Goal: Task Accomplishment & Management: Manage account settings

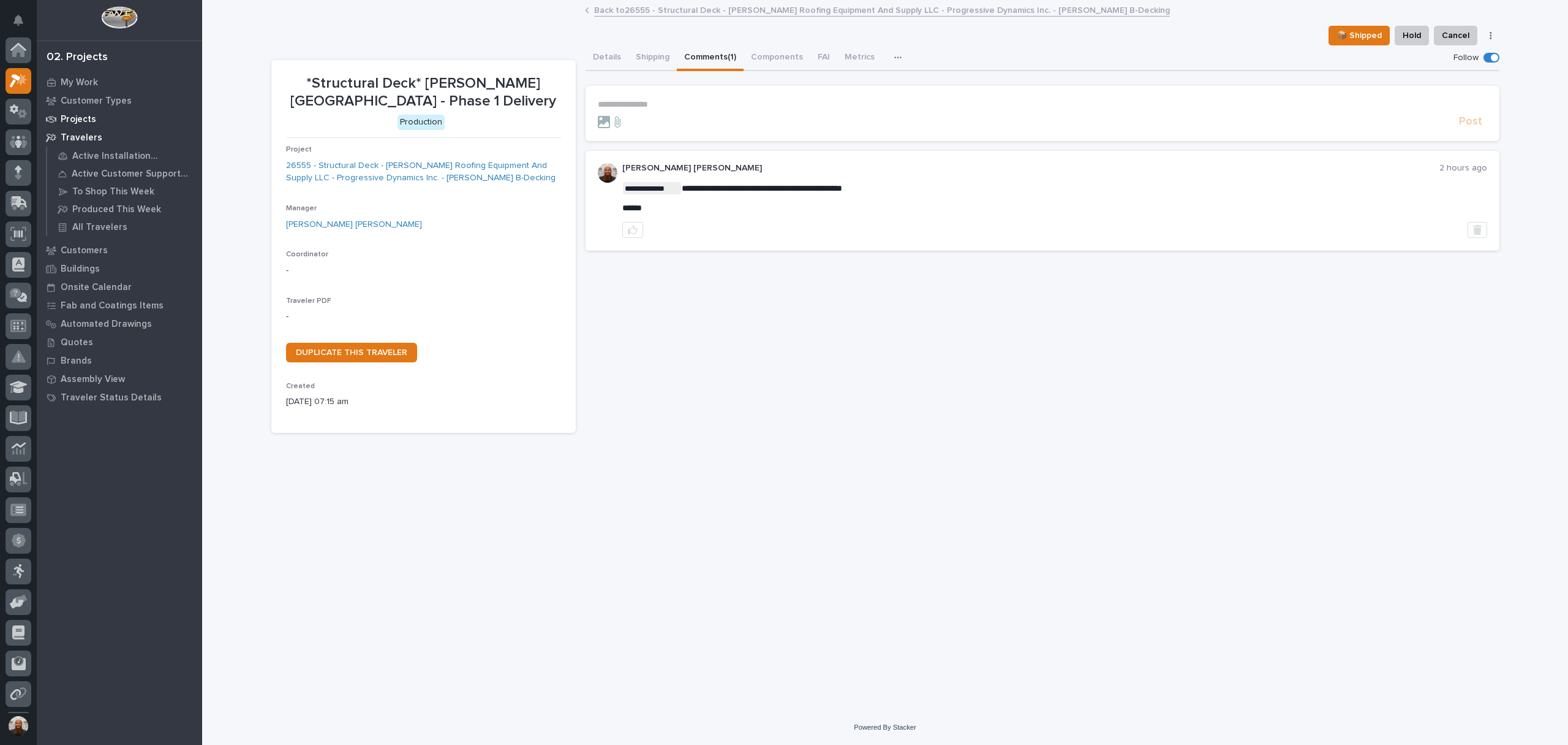
click at [87, 125] on p "Projects" at bounding box center [78, 119] width 36 height 11
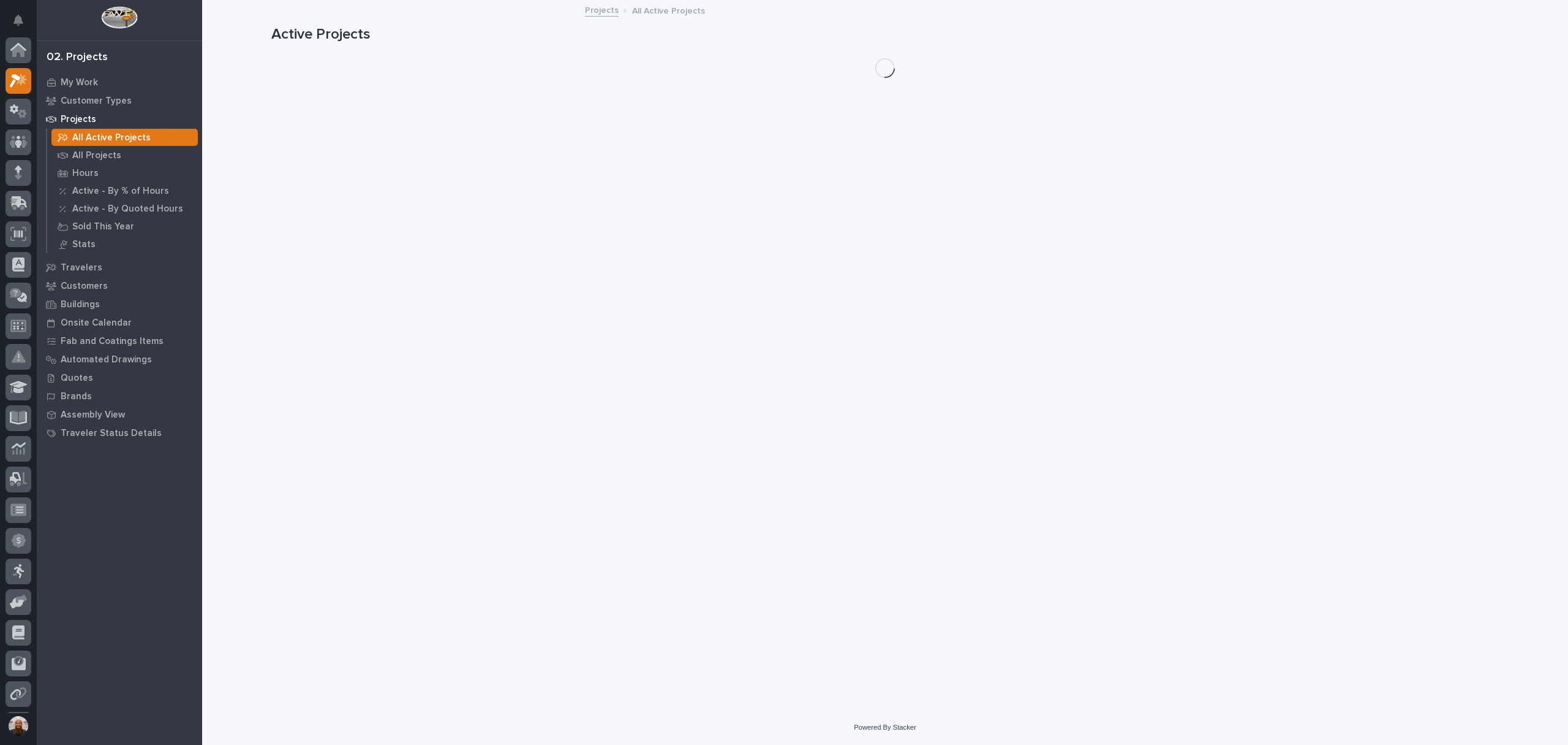
scroll to position [31, 0]
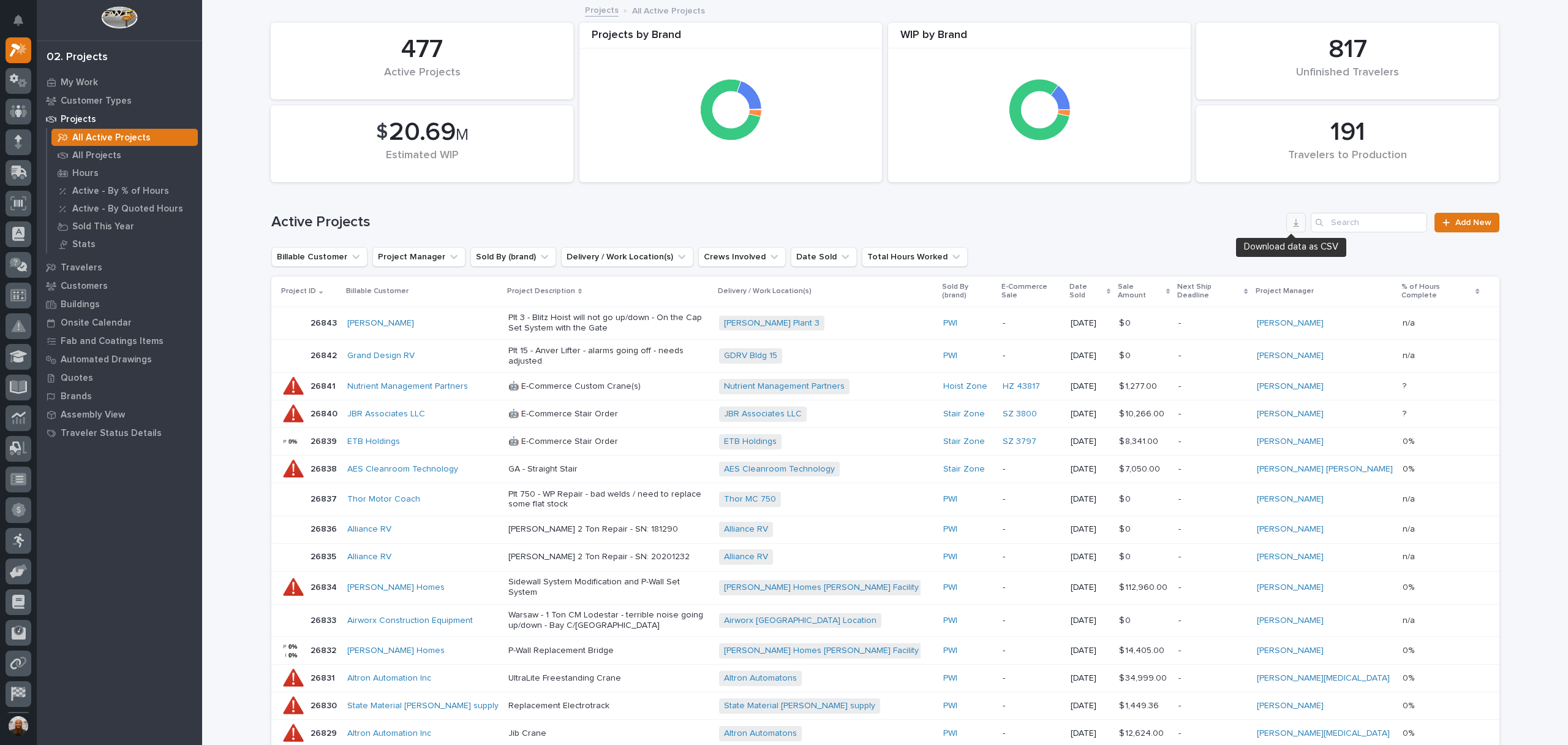
click at [1298, 221] on button "button" at bounding box center [1296, 222] width 20 height 20
click at [99, 154] on p "All Projects" at bounding box center [97, 155] width 49 height 11
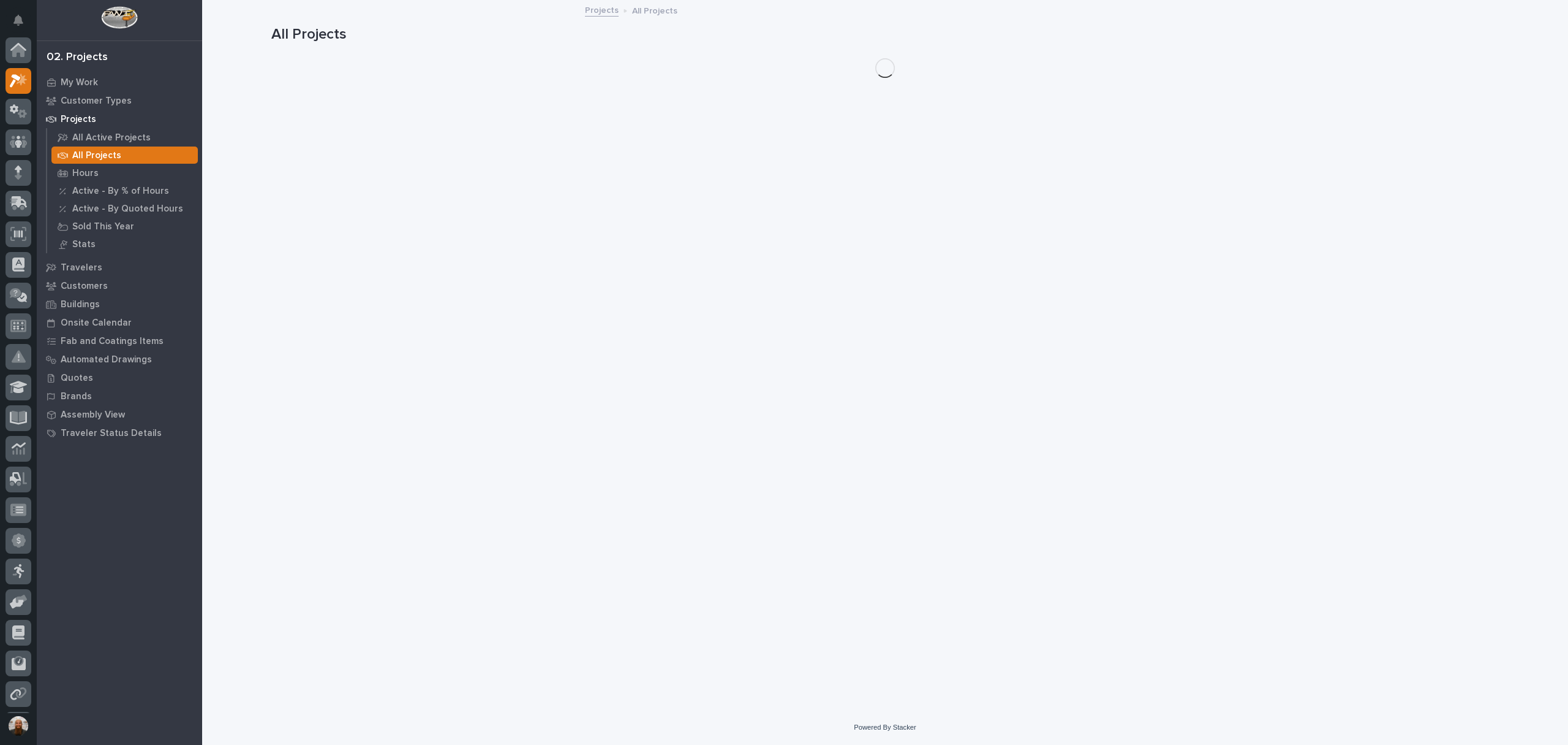
scroll to position [31, 0]
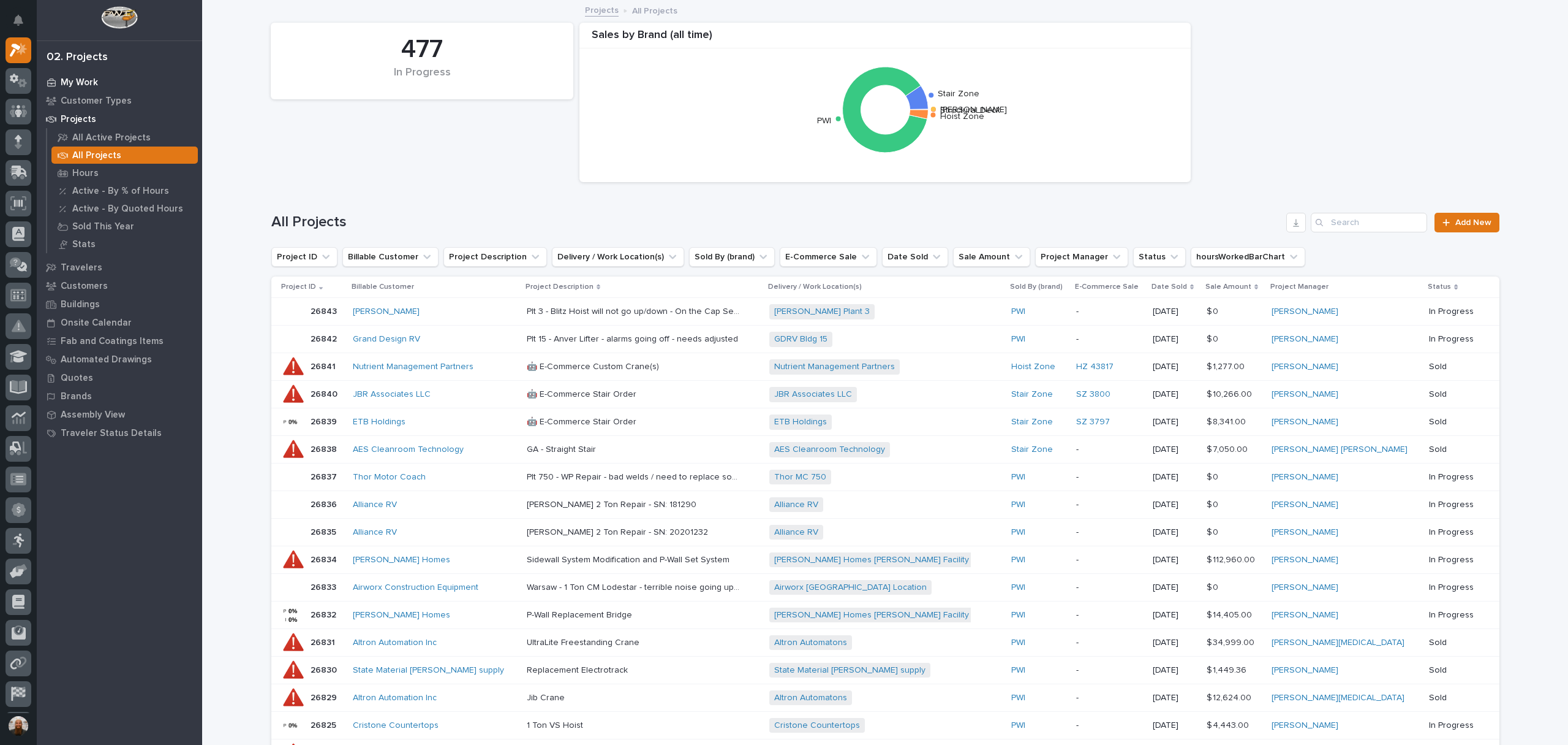
click at [89, 79] on p "My Work" at bounding box center [78, 82] width 37 height 11
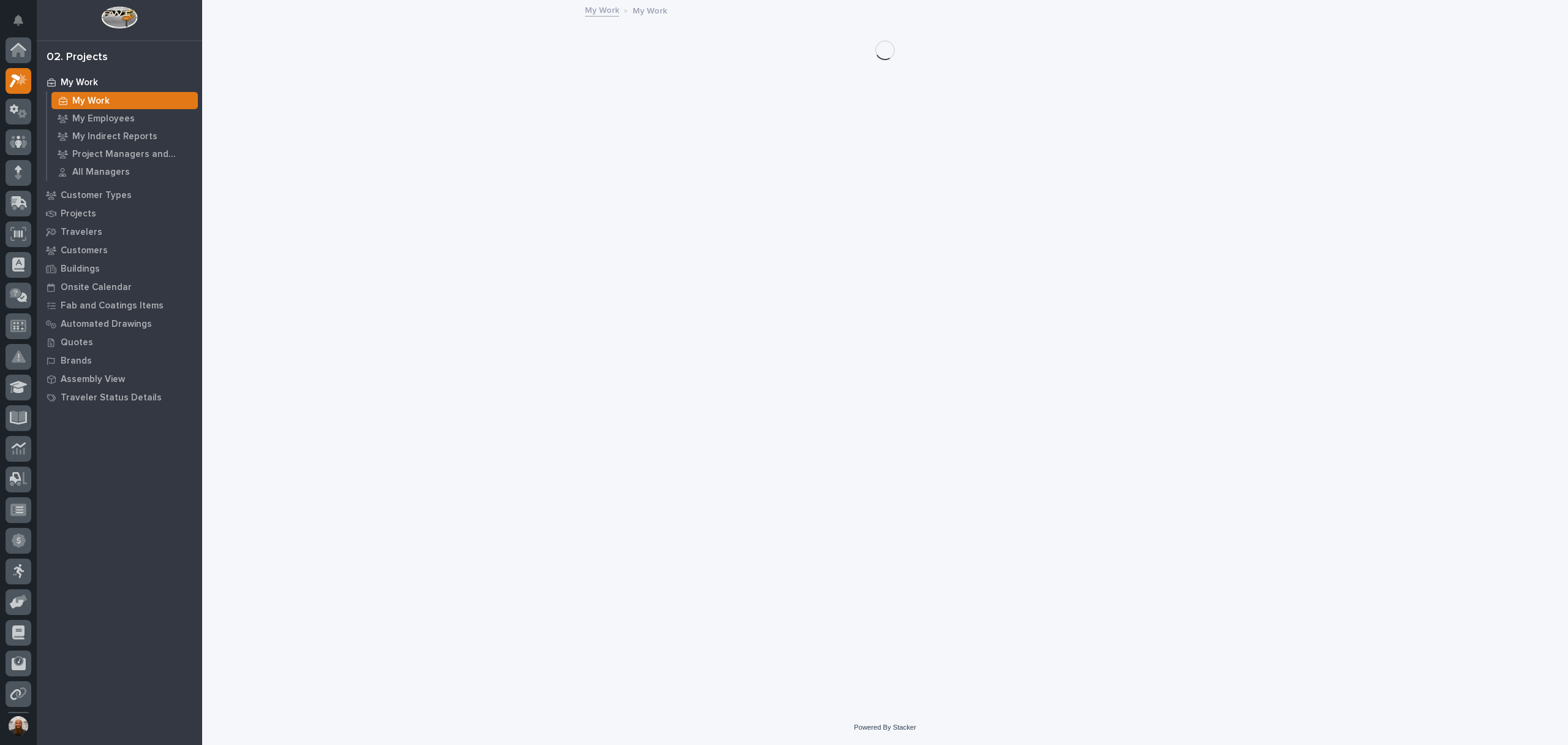
scroll to position [31, 0]
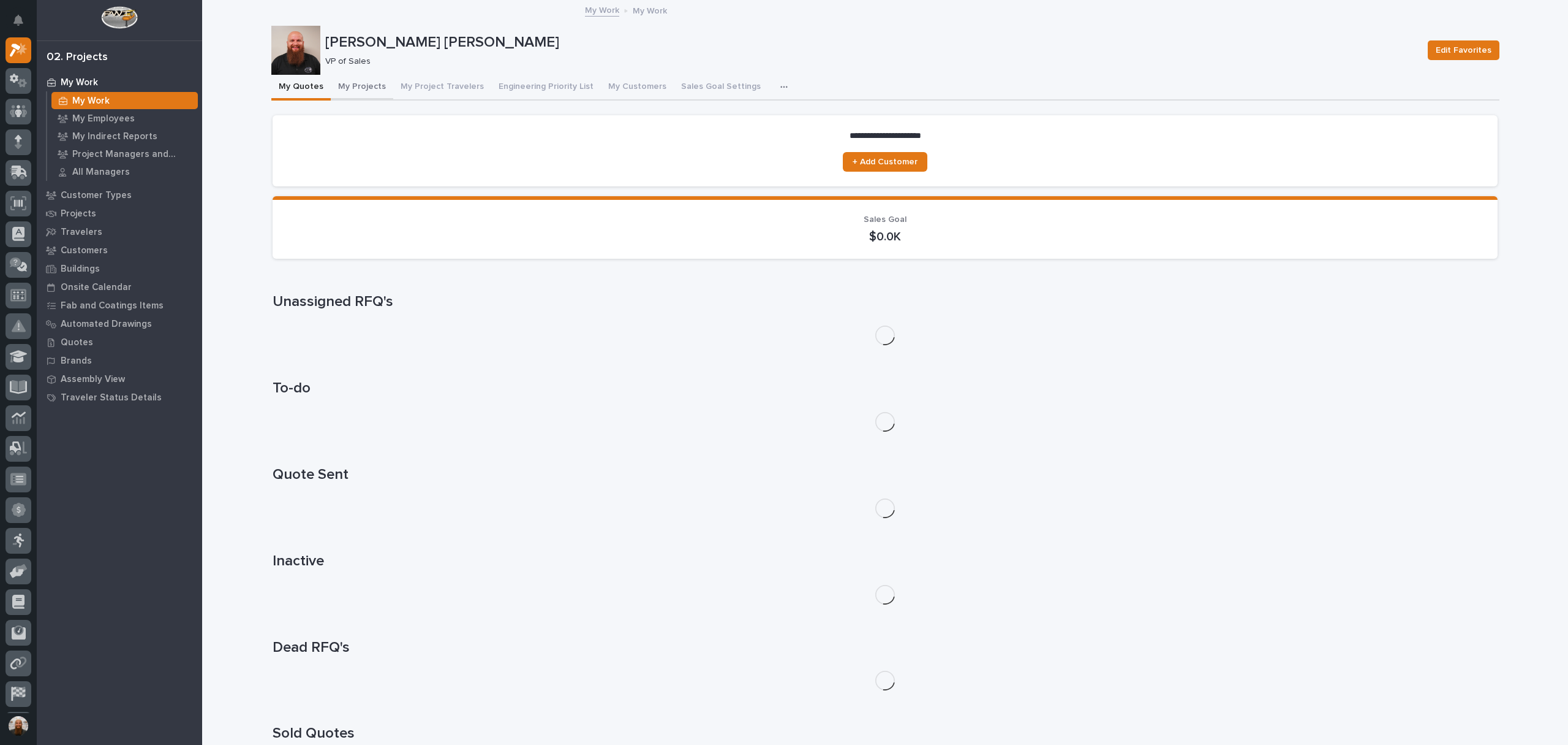
click at [358, 92] on button "My Projects" at bounding box center [362, 88] width 63 height 26
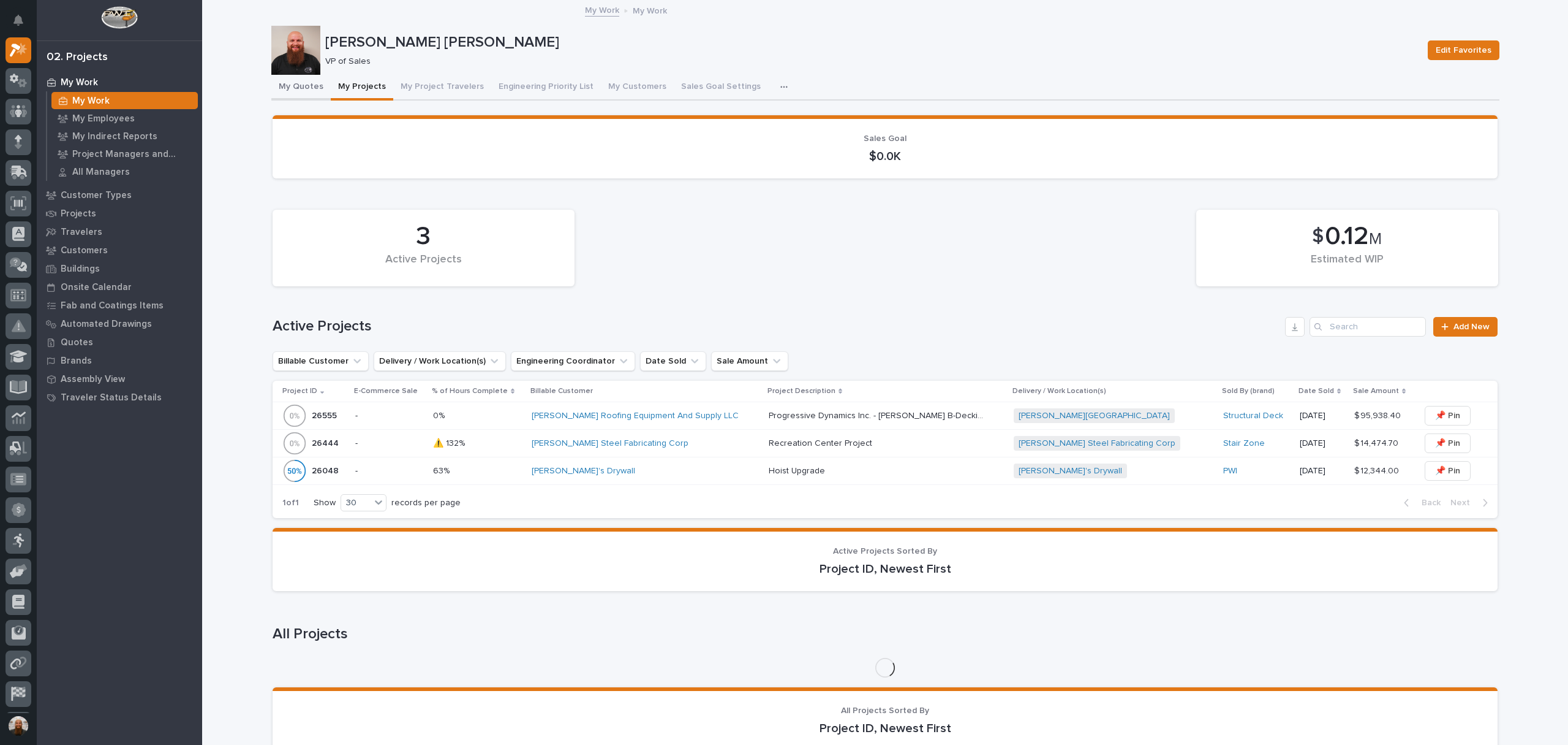
click at [289, 82] on button "My Quotes" at bounding box center [301, 88] width 59 height 26
click at [289, 88] on button "My Quotes" at bounding box center [301, 88] width 59 height 26
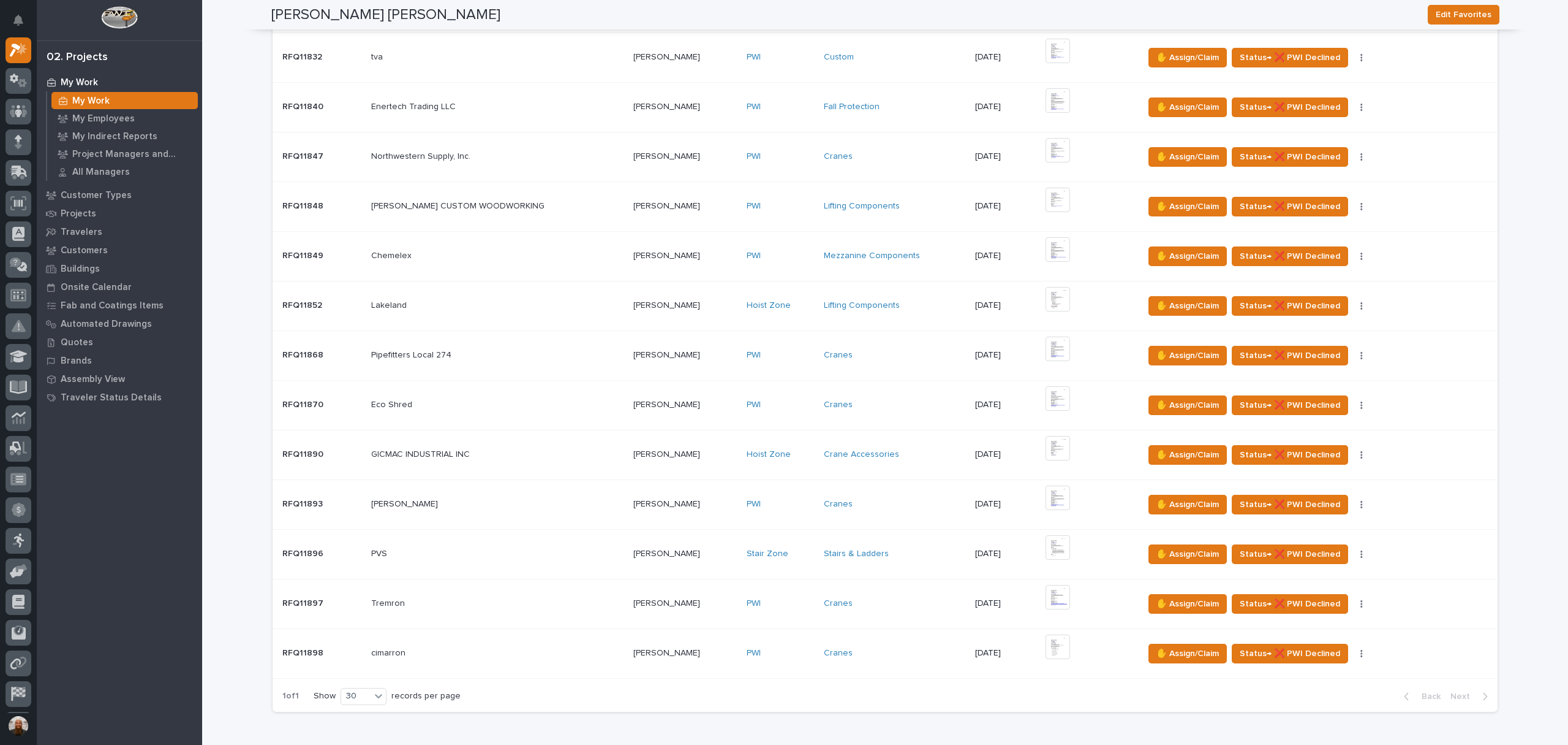
scroll to position [377, 0]
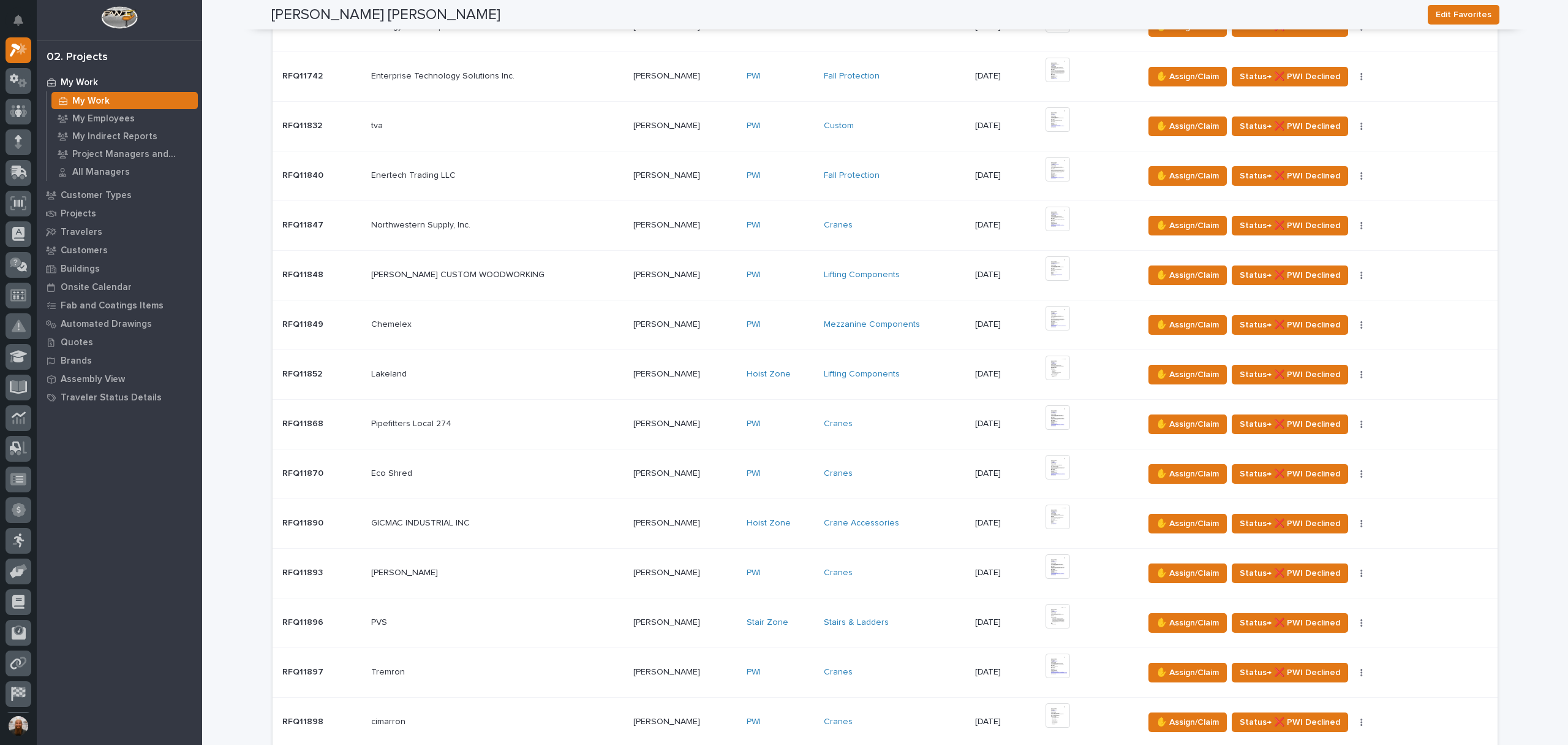
click at [525, 581] on td "Jacobs Jacobs" at bounding box center [498, 572] width 263 height 50
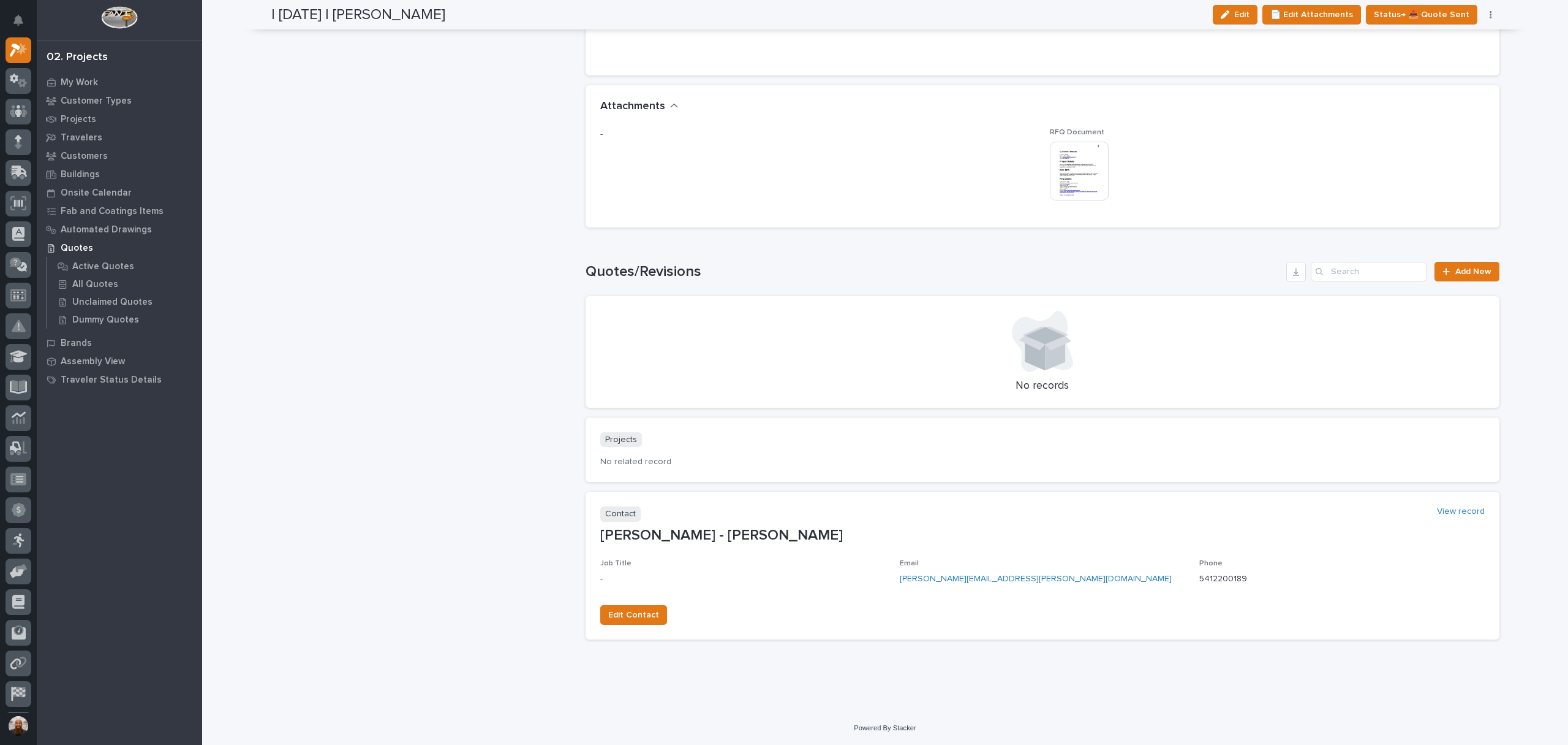
scroll to position [628, 0]
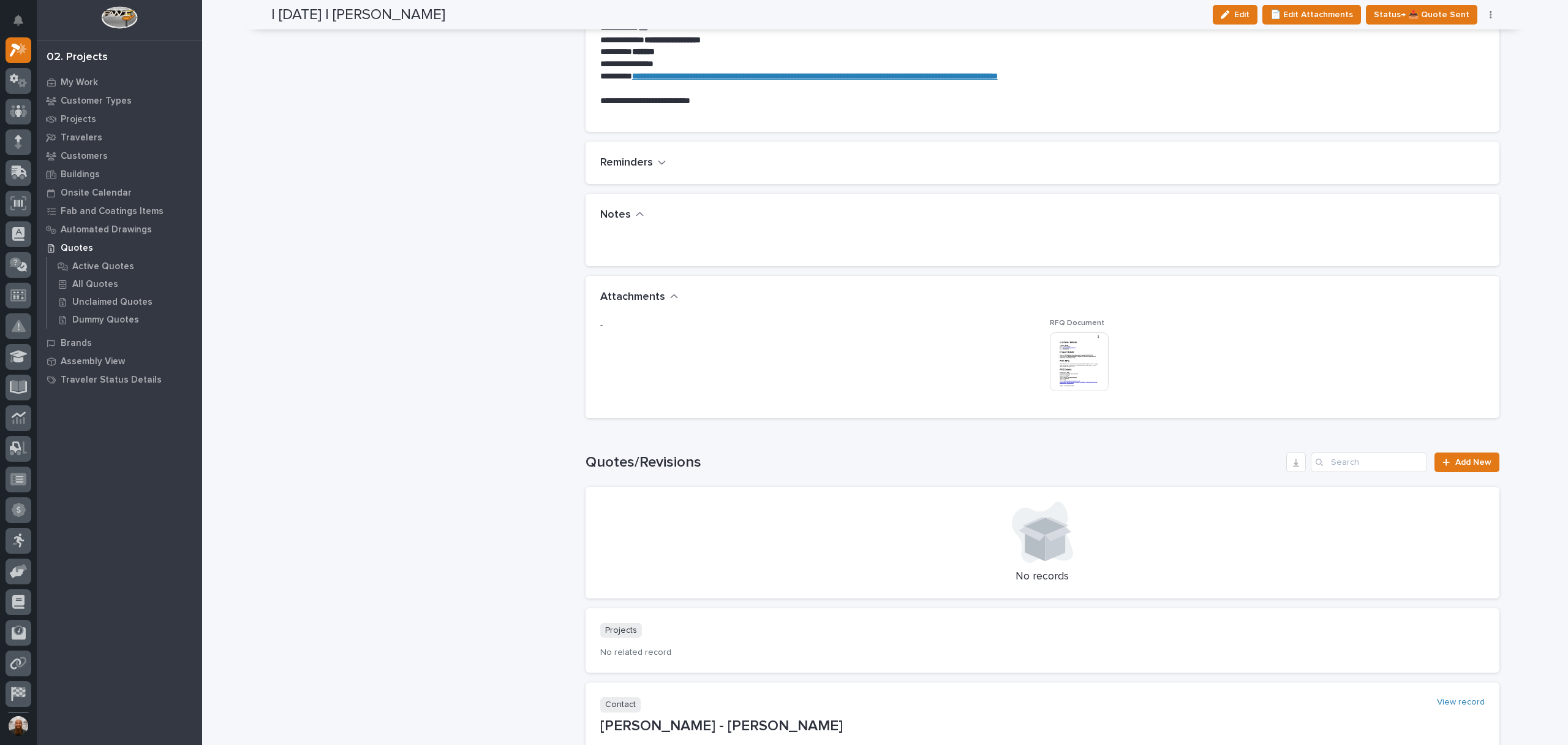
click at [1059, 337] on img at bounding box center [1079, 361] width 59 height 59
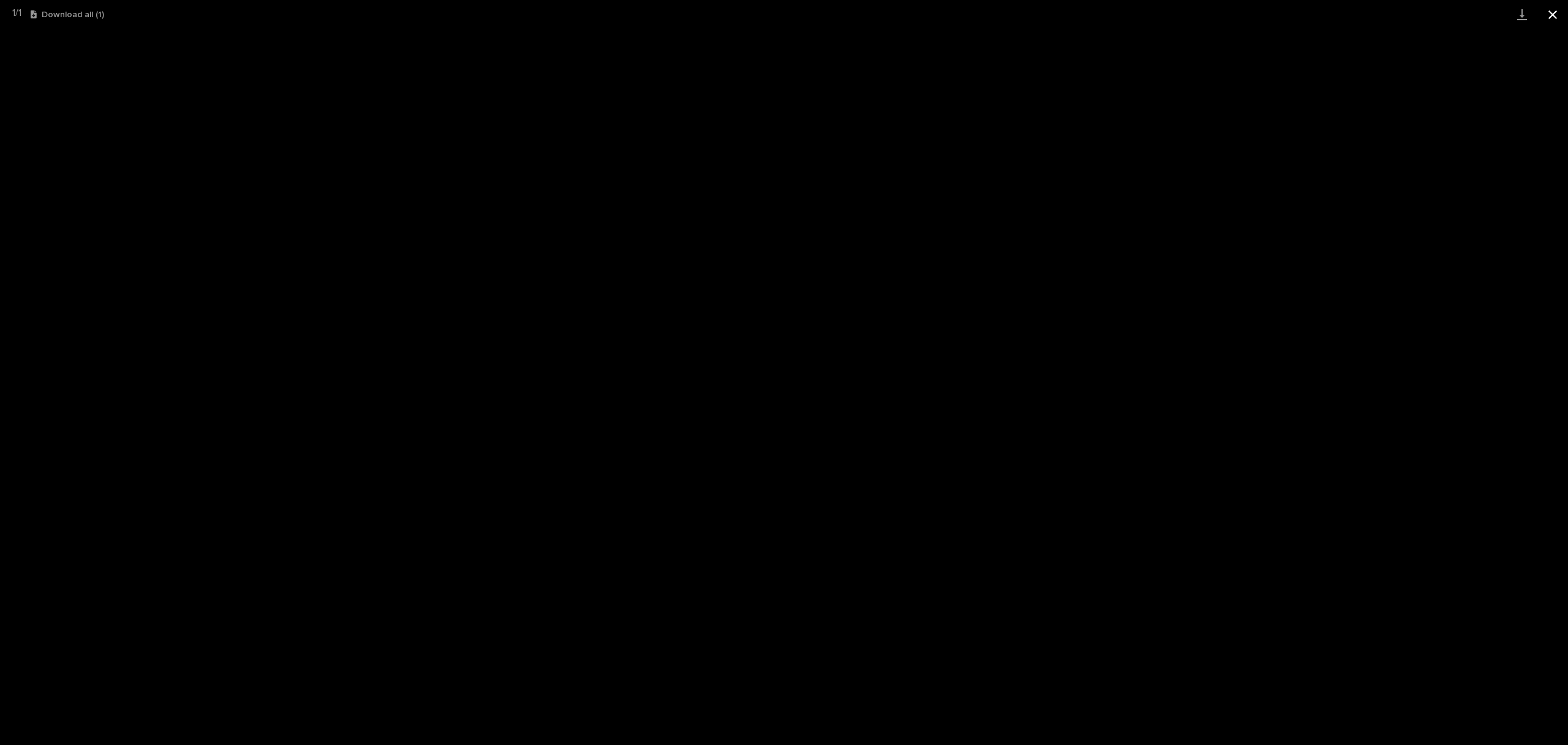
click at [1548, 17] on button "Close gallery" at bounding box center [1552, 14] width 31 height 29
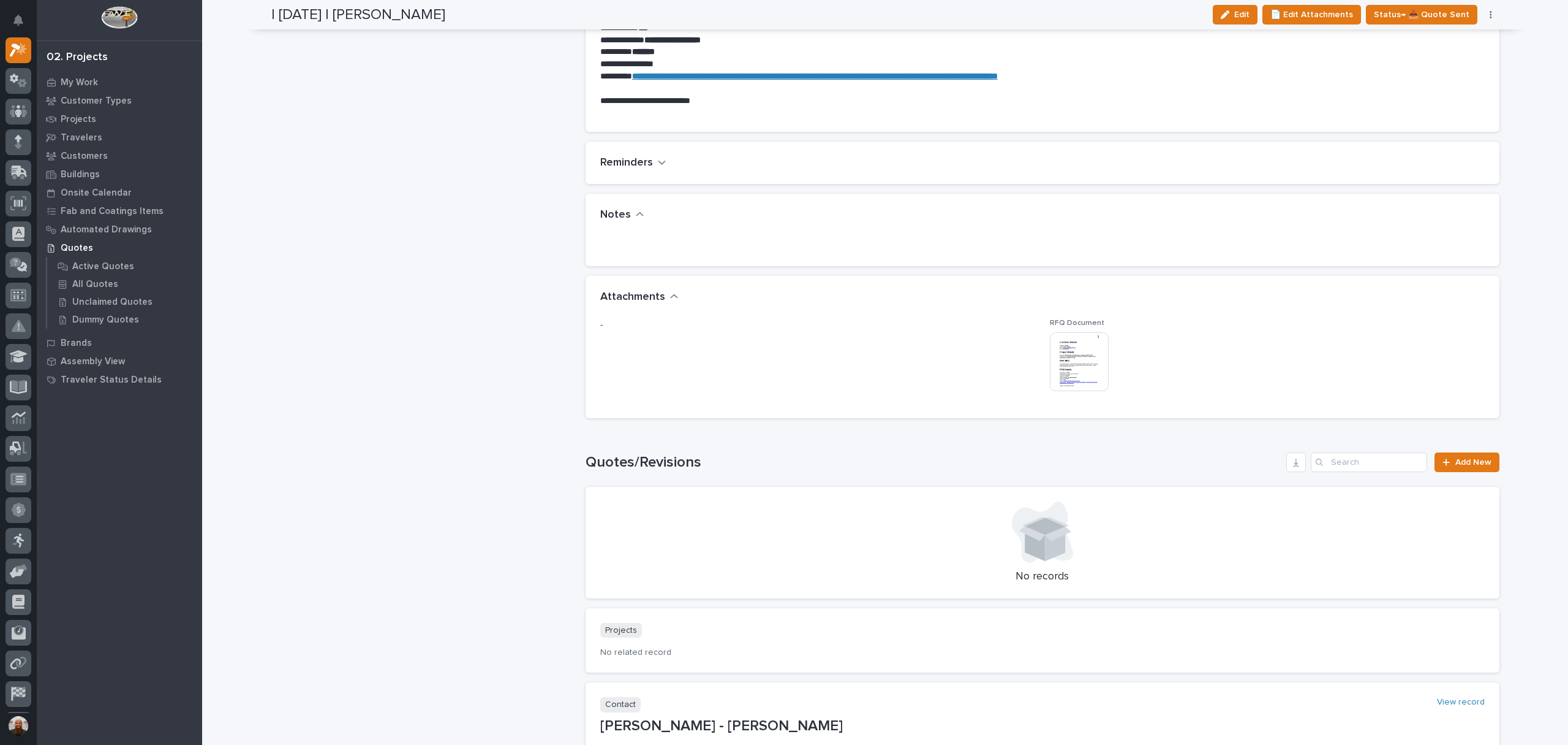
scroll to position [0, 0]
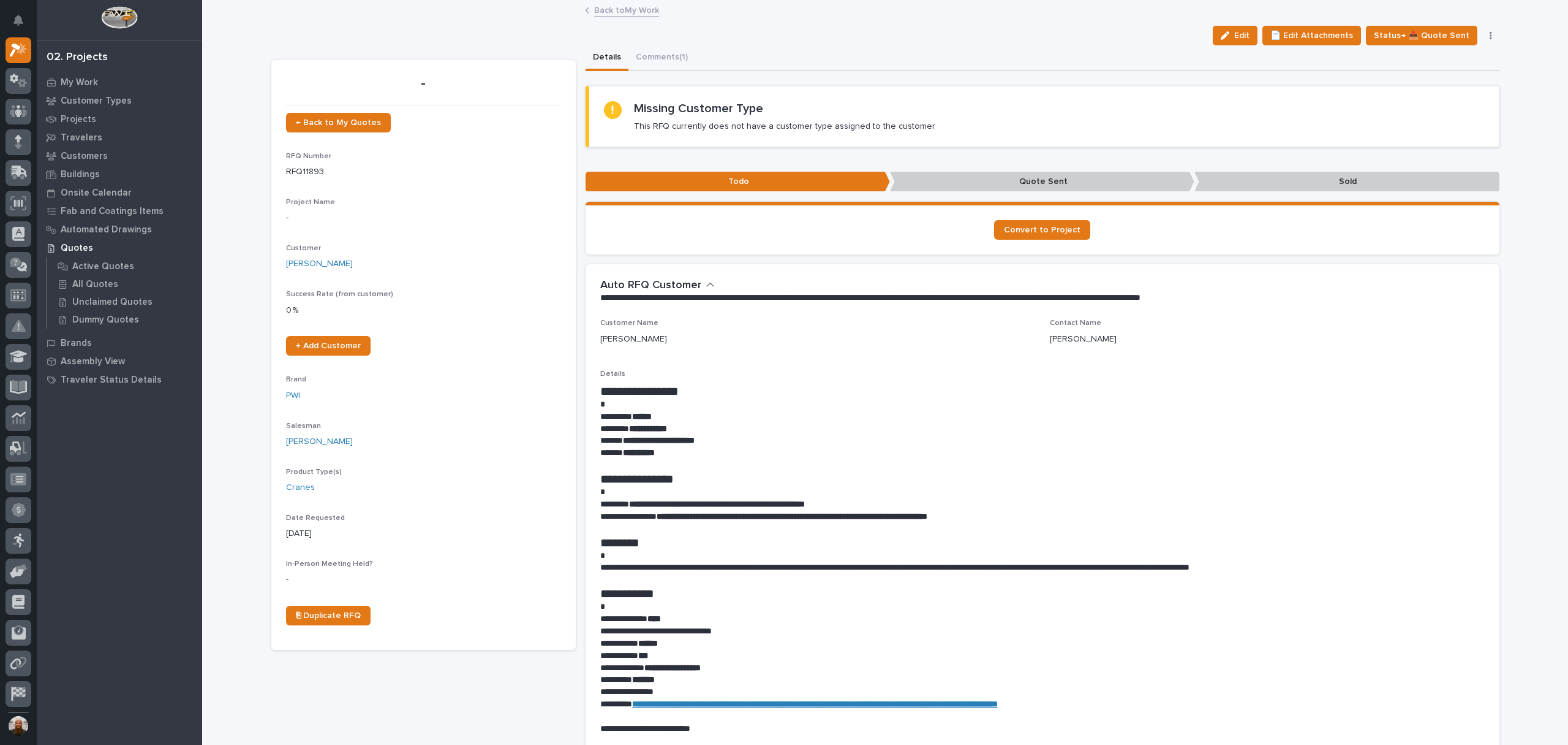
click at [632, 14] on link "Back to My Work" at bounding box center [627, 9] width 65 height 14
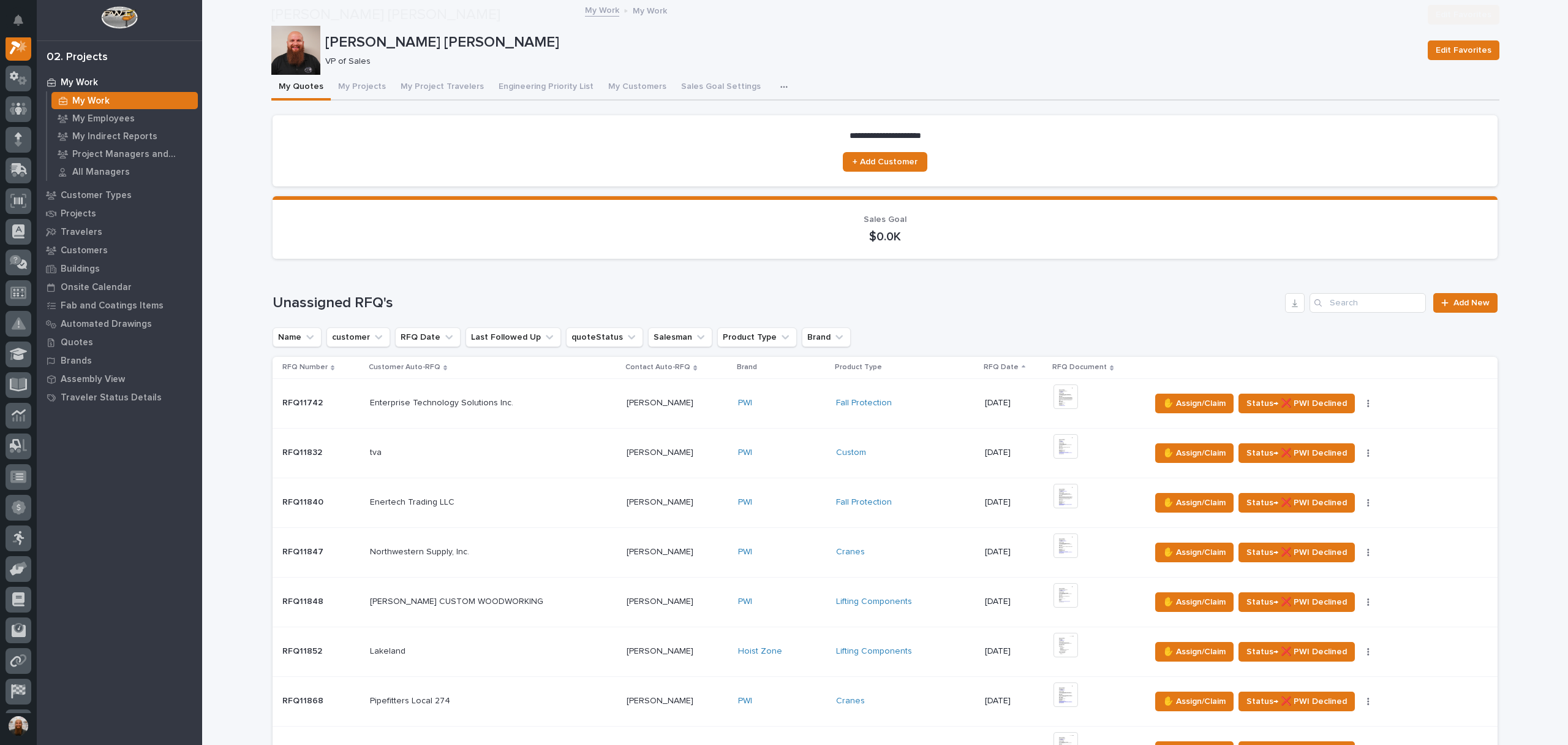
scroll to position [191, 0]
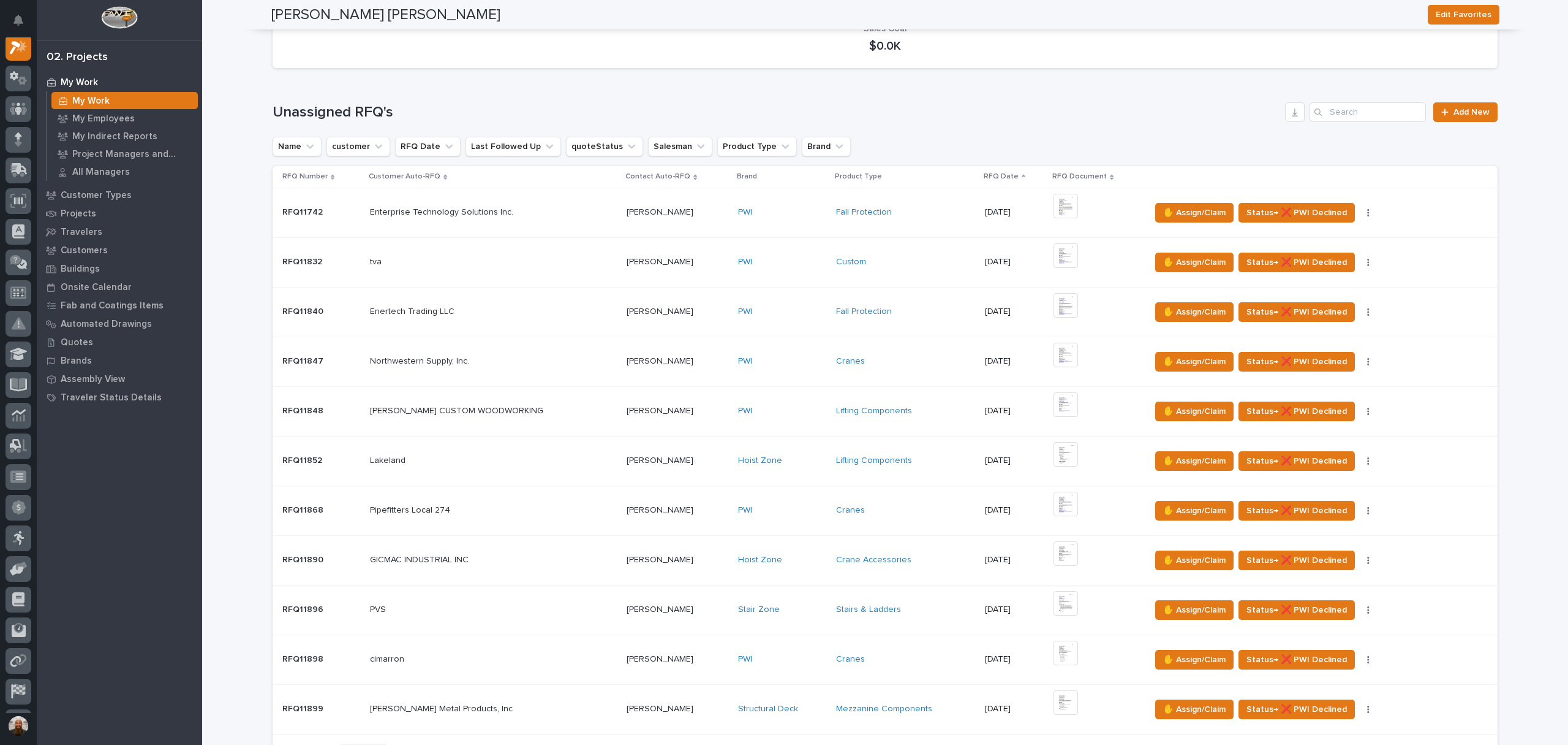
click at [552, 403] on div "SCHULTE'S CUSTOM WOODWORKING SCHULTE'S CUSTOM WOODWORKING" at bounding box center [494, 410] width 248 height 20
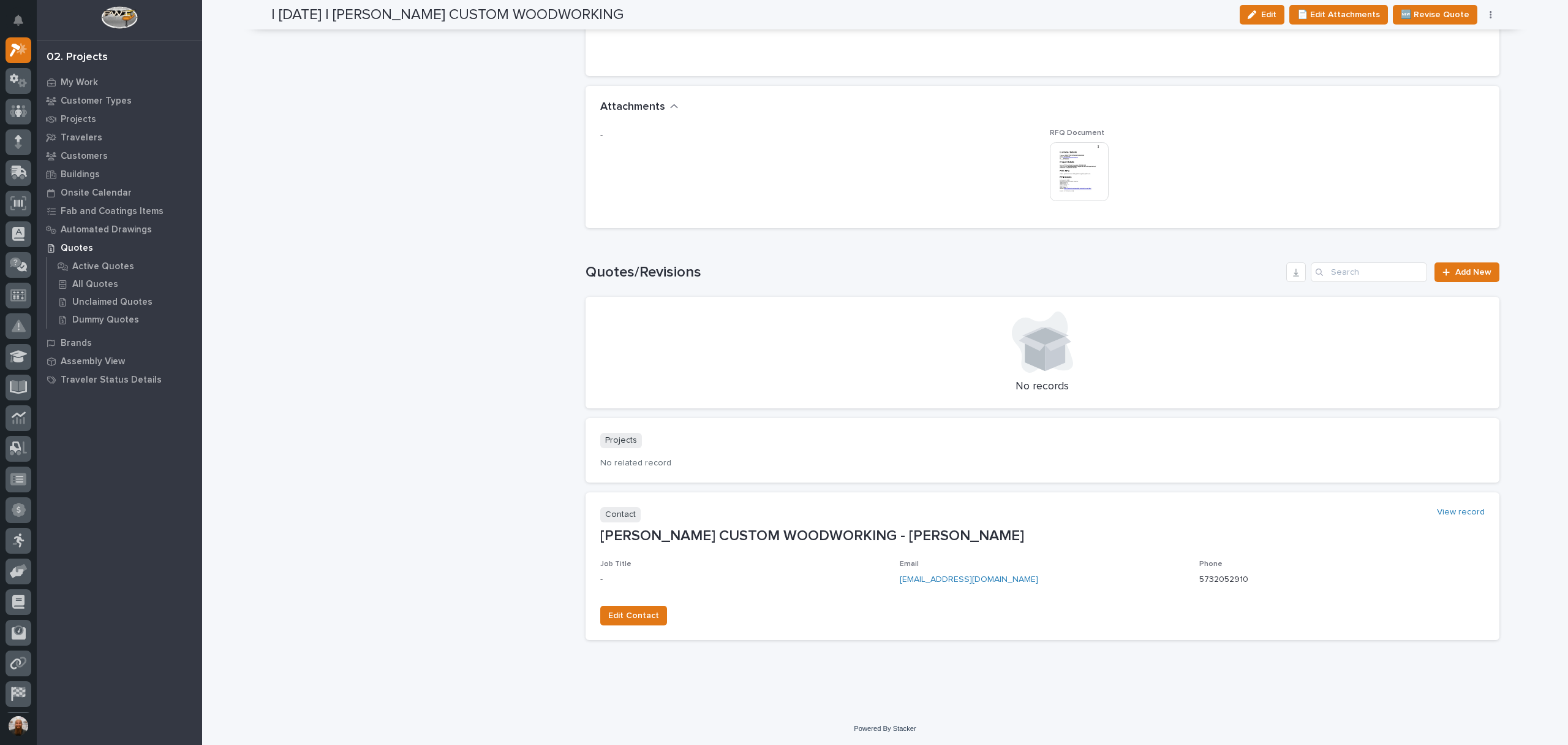
scroll to position [698, 0]
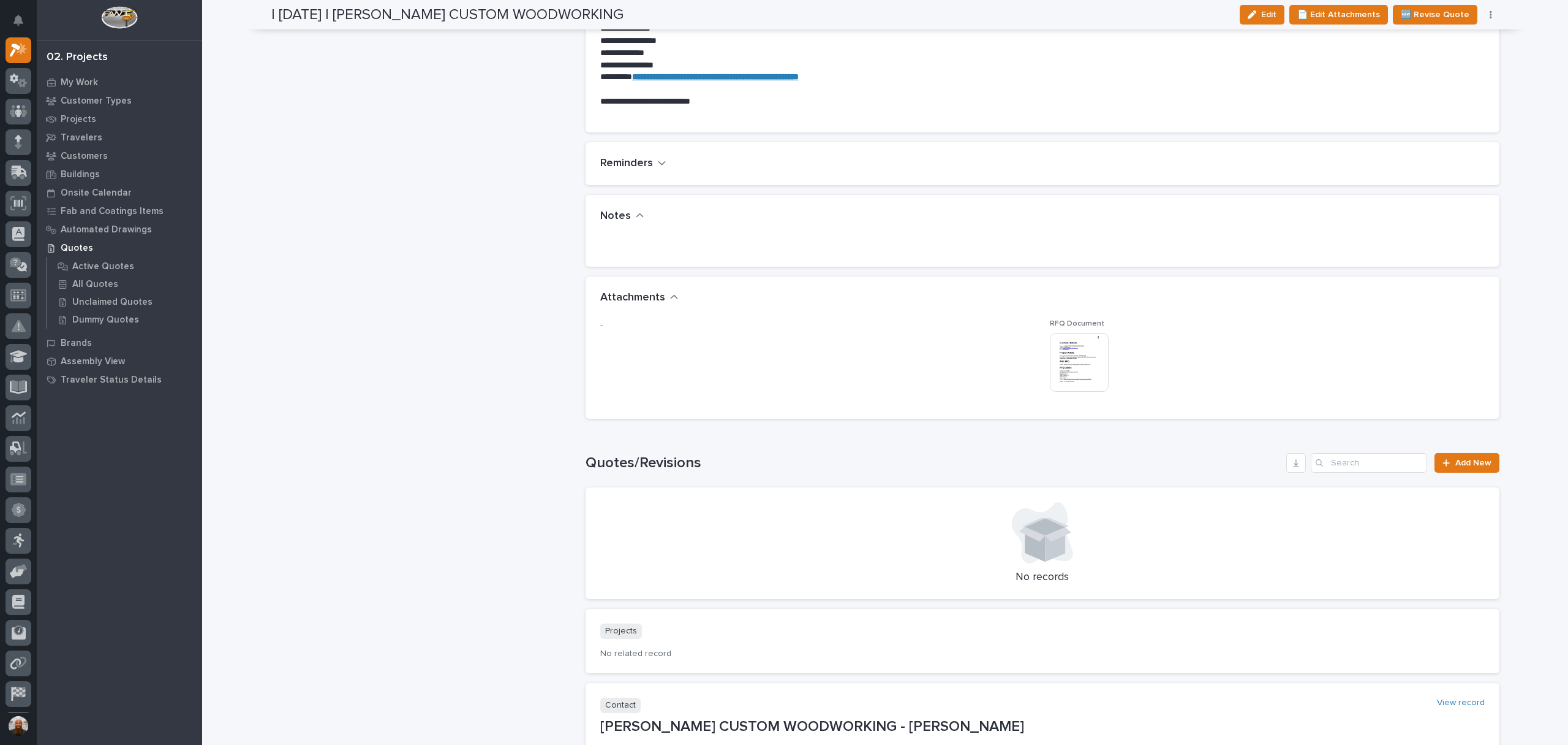
click at [1066, 351] on img at bounding box center [1079, 362] width 59 height 59
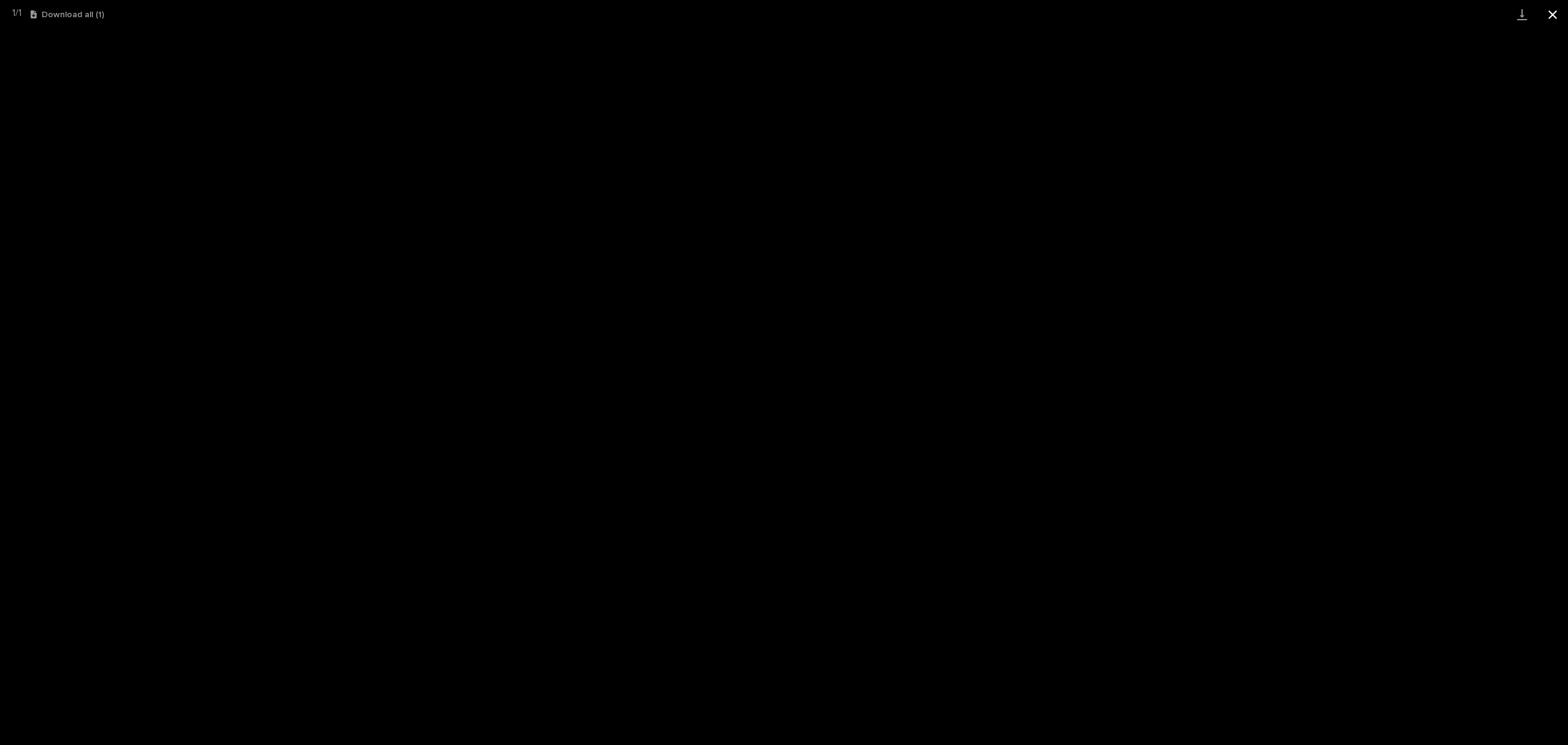
click at [1554, 8] on button "Close gallery" at bounding box center [1552, 14] width 31 height 29
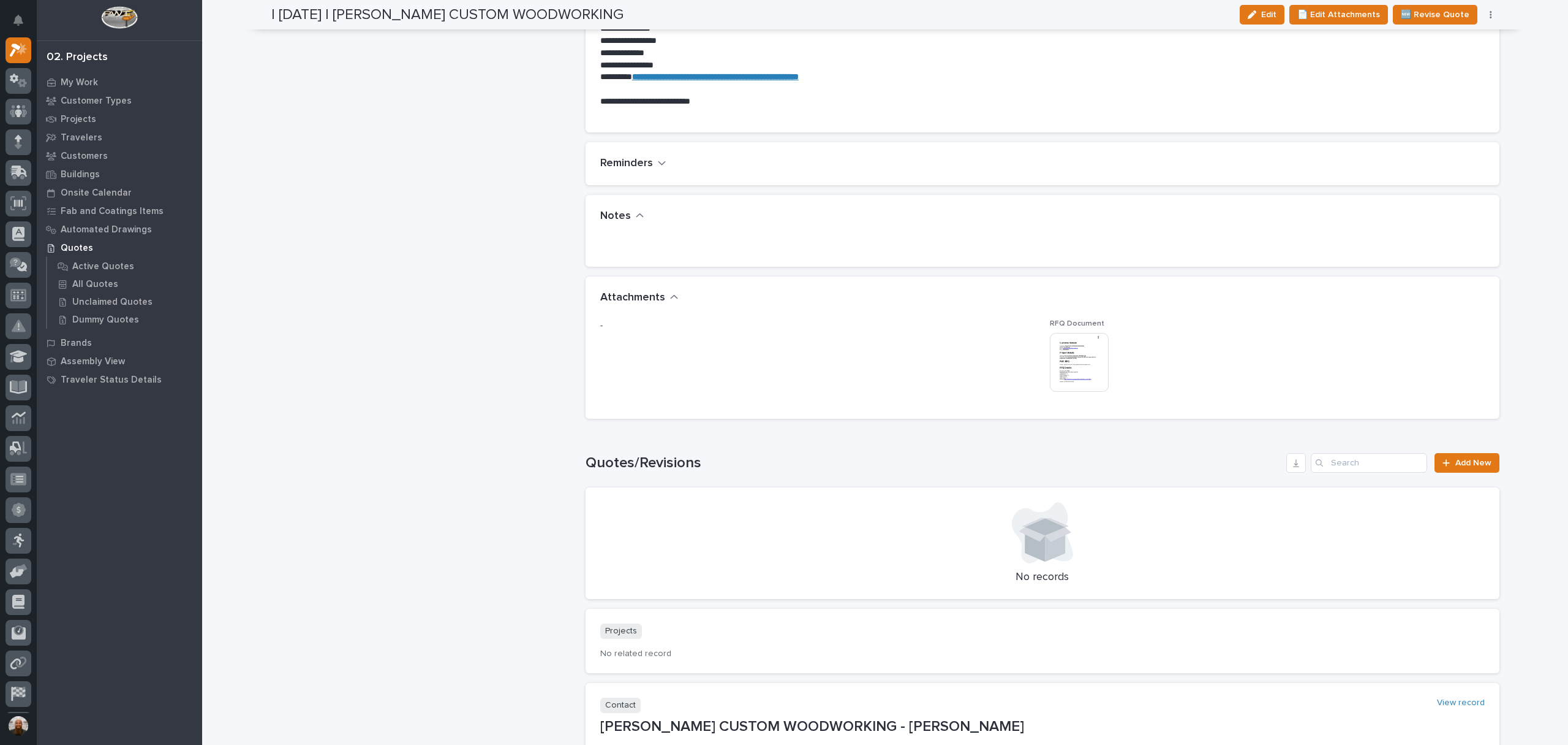
scroll to position [0, 0]
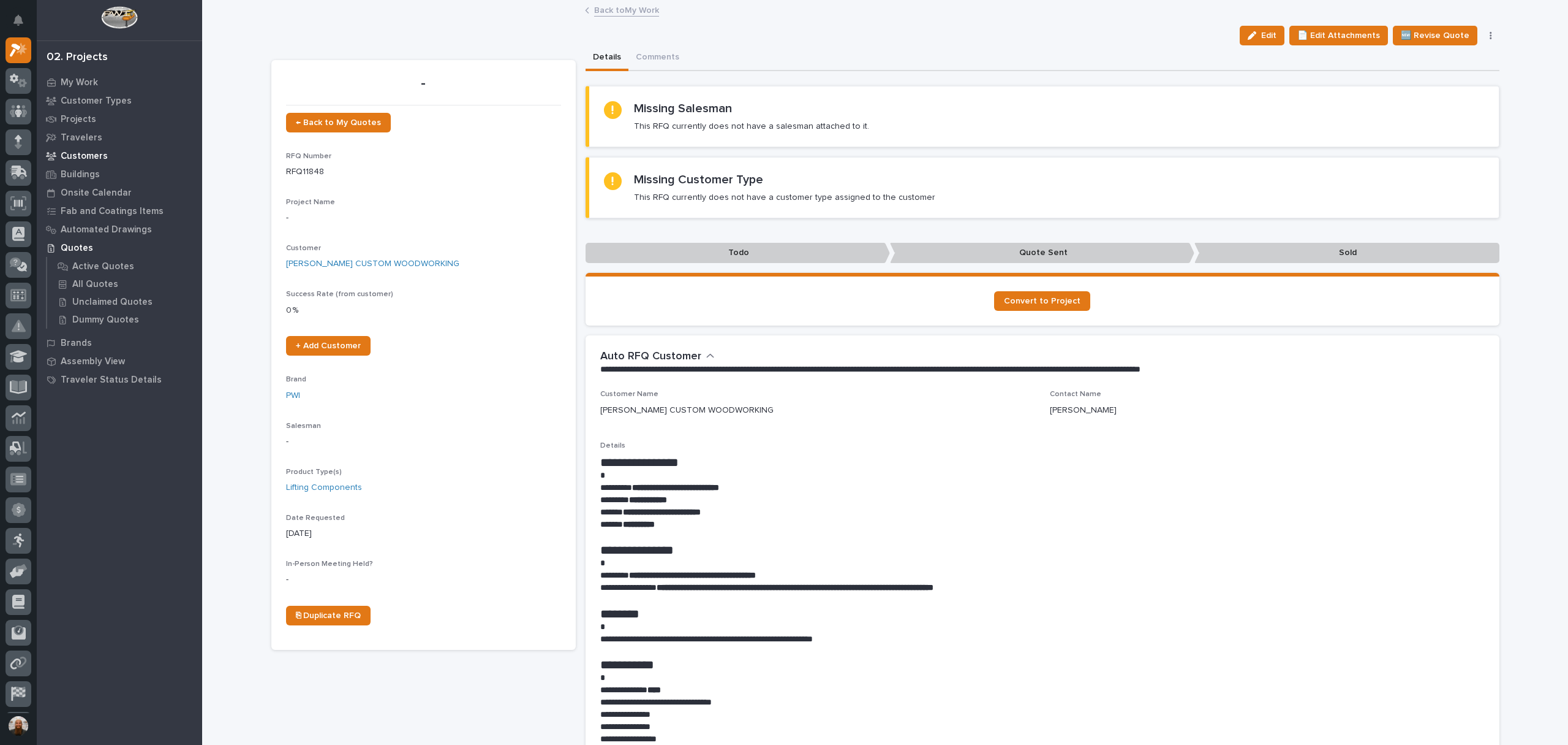
click at [89, 157] on p "Customers" at bounding box center [83, 156] width 47 height 11
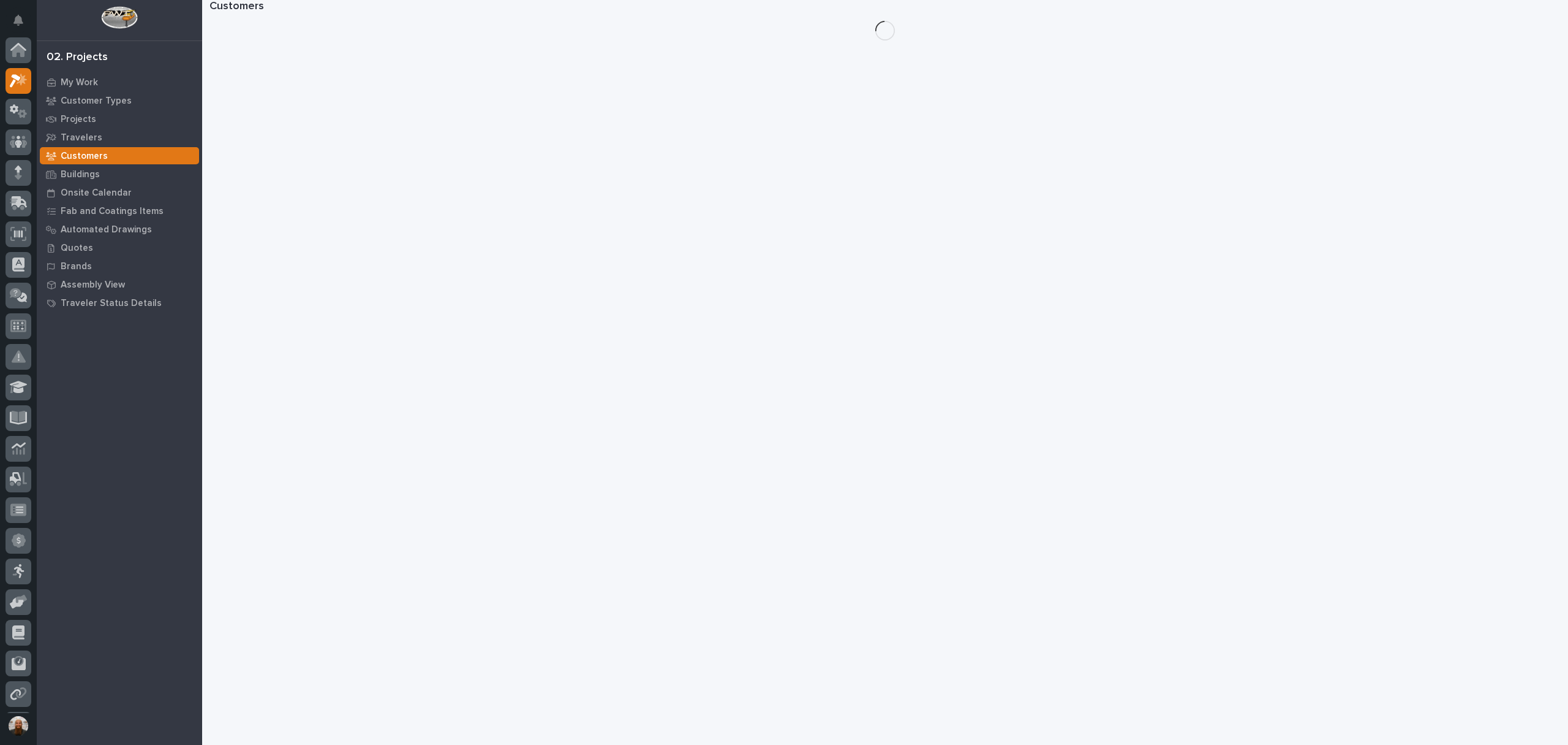
scroll to position [31, 0]
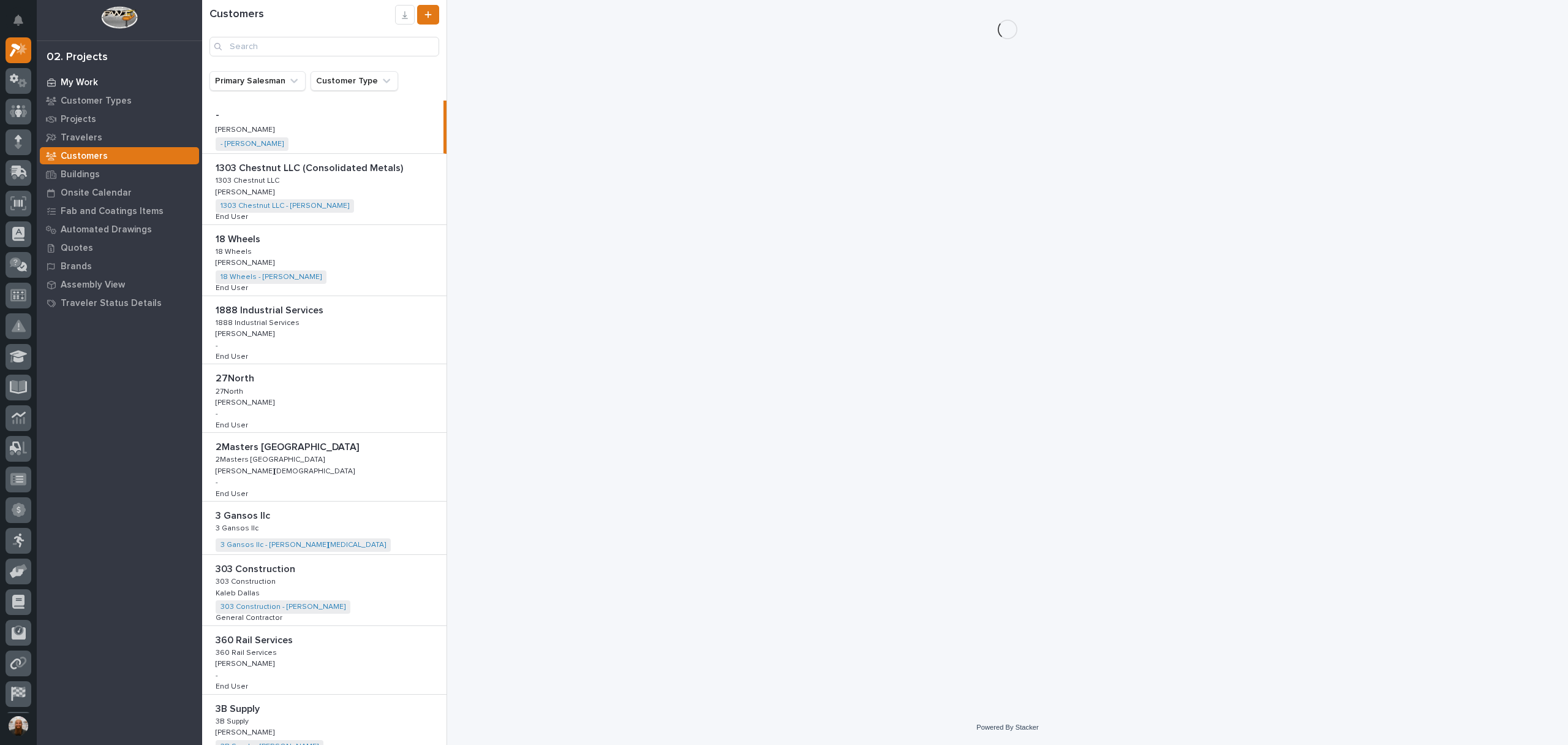
click at [99, 84] on div "My Work" at bounding box center [119, 82] width 159 height 17
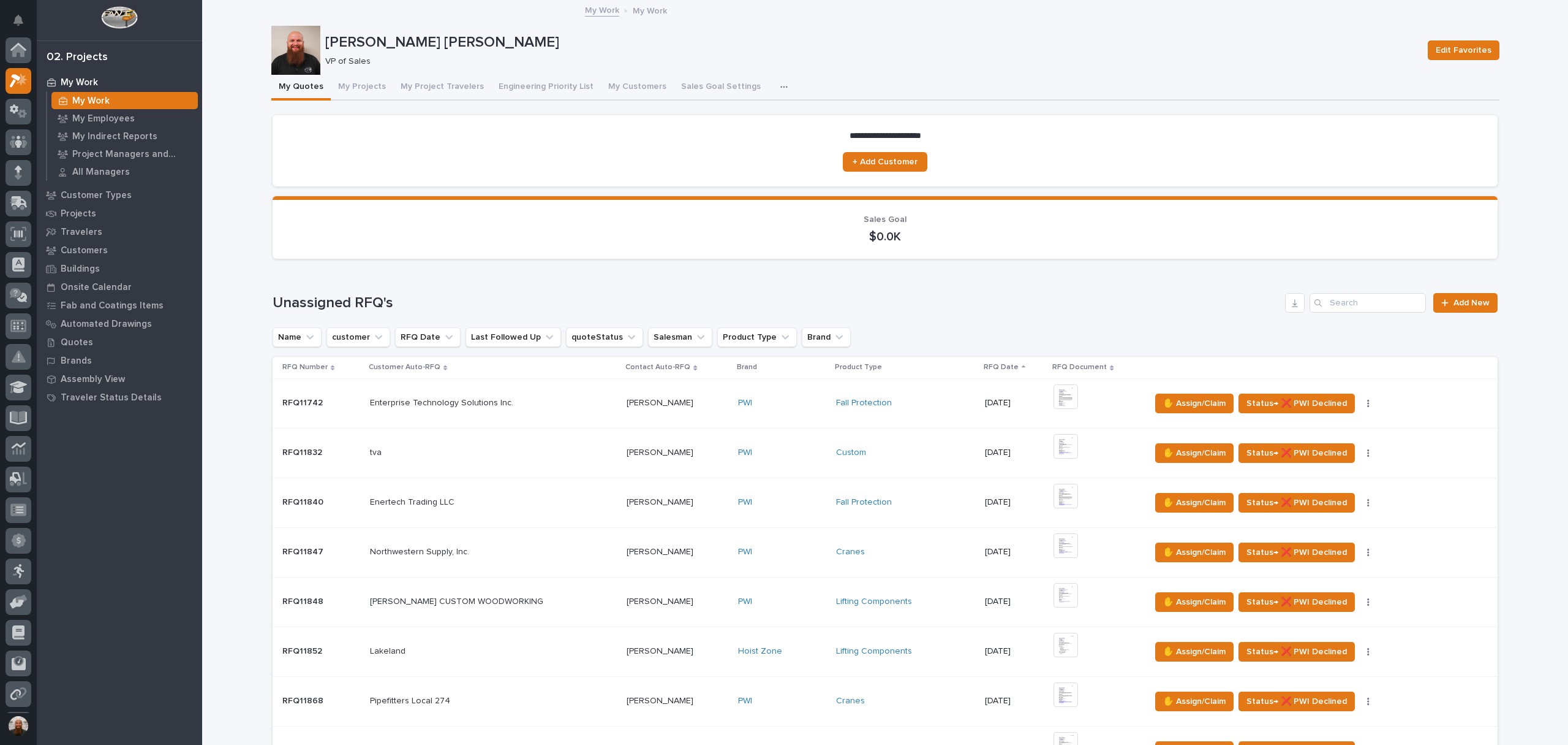
click at [70, 79] on p "My Work" at bounding box center [78, 82] width 37 height 11
click at [75, 344] on p "Quotes" at bounding box center [76, 342] width 32 height 11
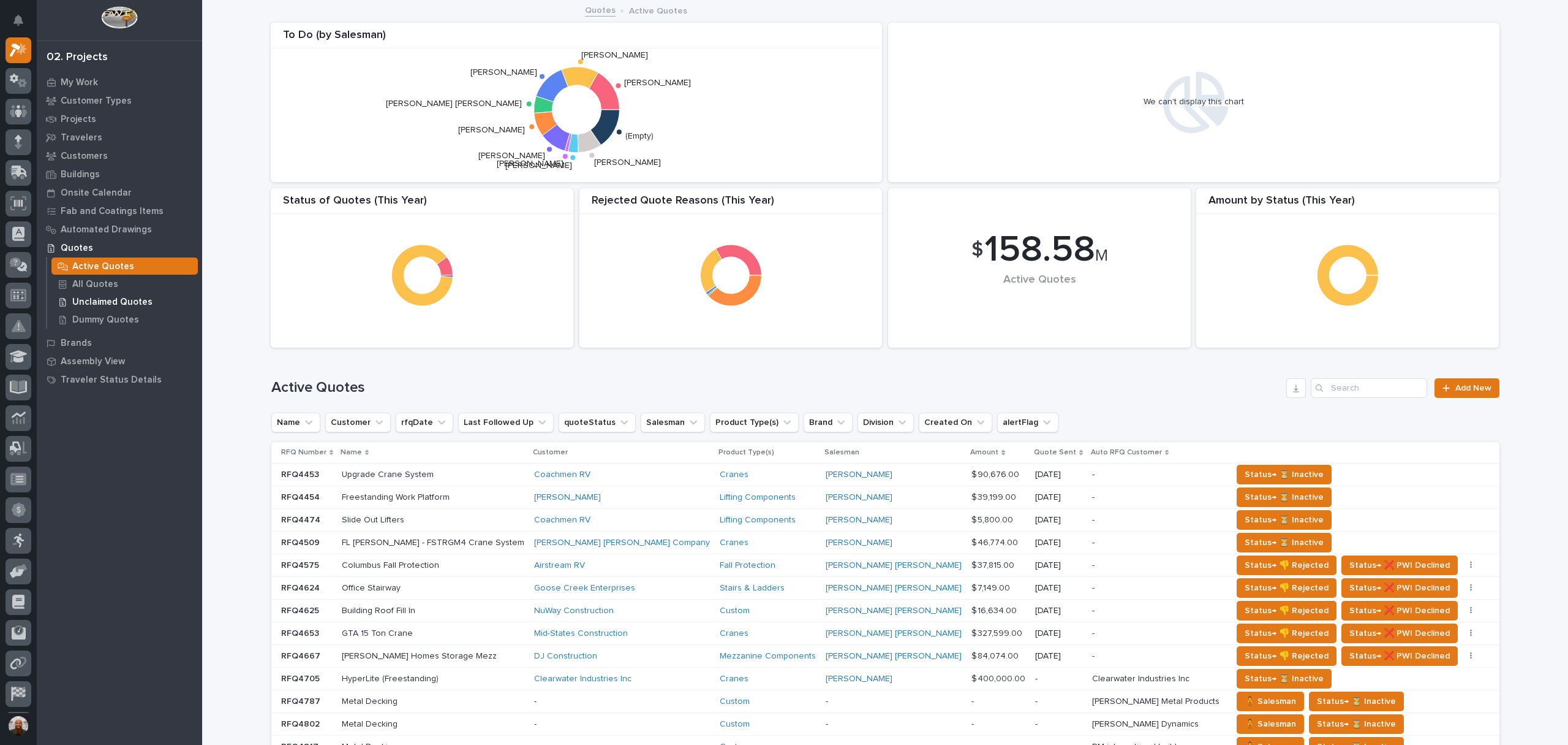
click at [118, 301] on p "Unclaimed Quotes" at bounding box center [112, 301] width 80 height 11
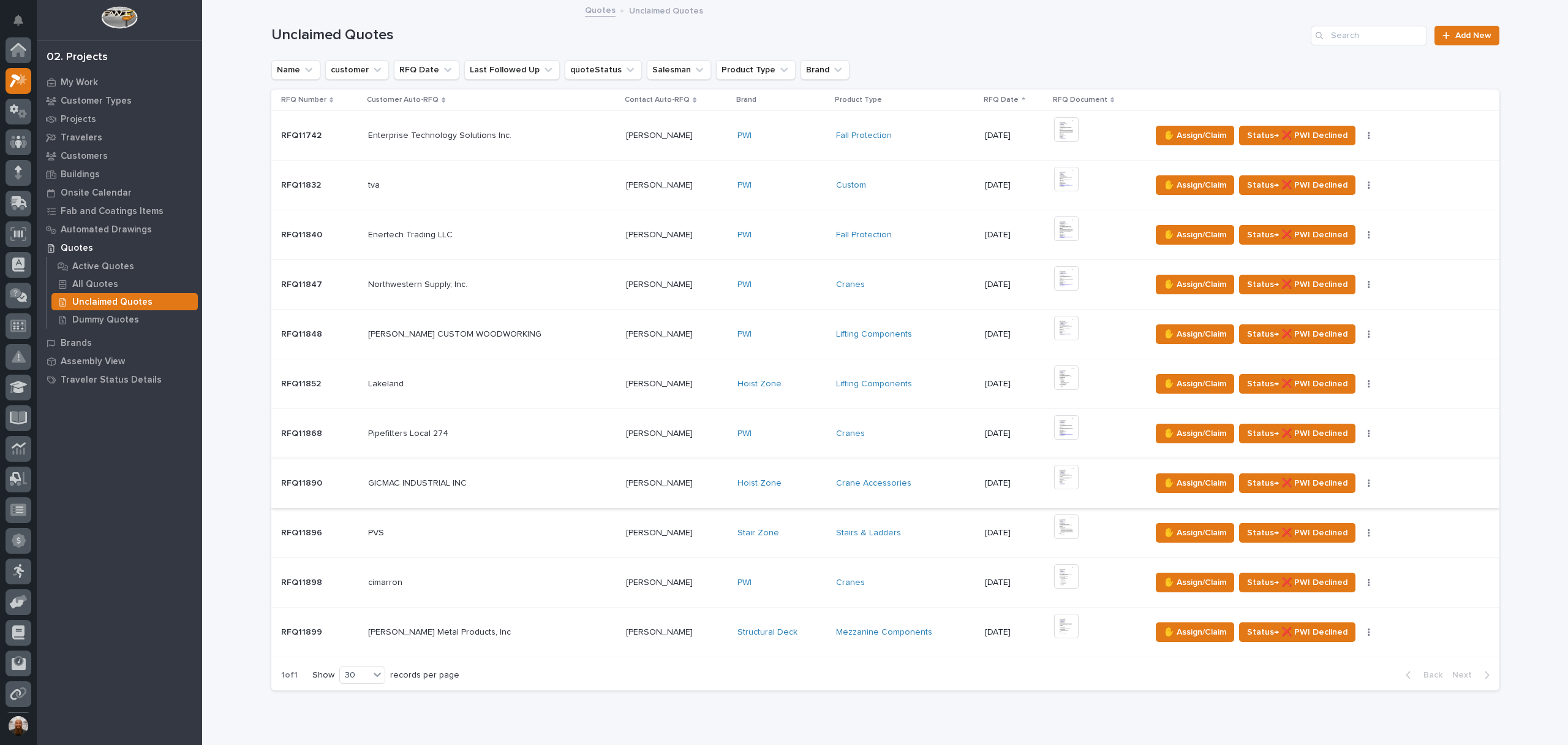
scroll to position [31, 0]
click at [95, 79] on p "My Work" at bounding box center [78, 82] width 37 height 11
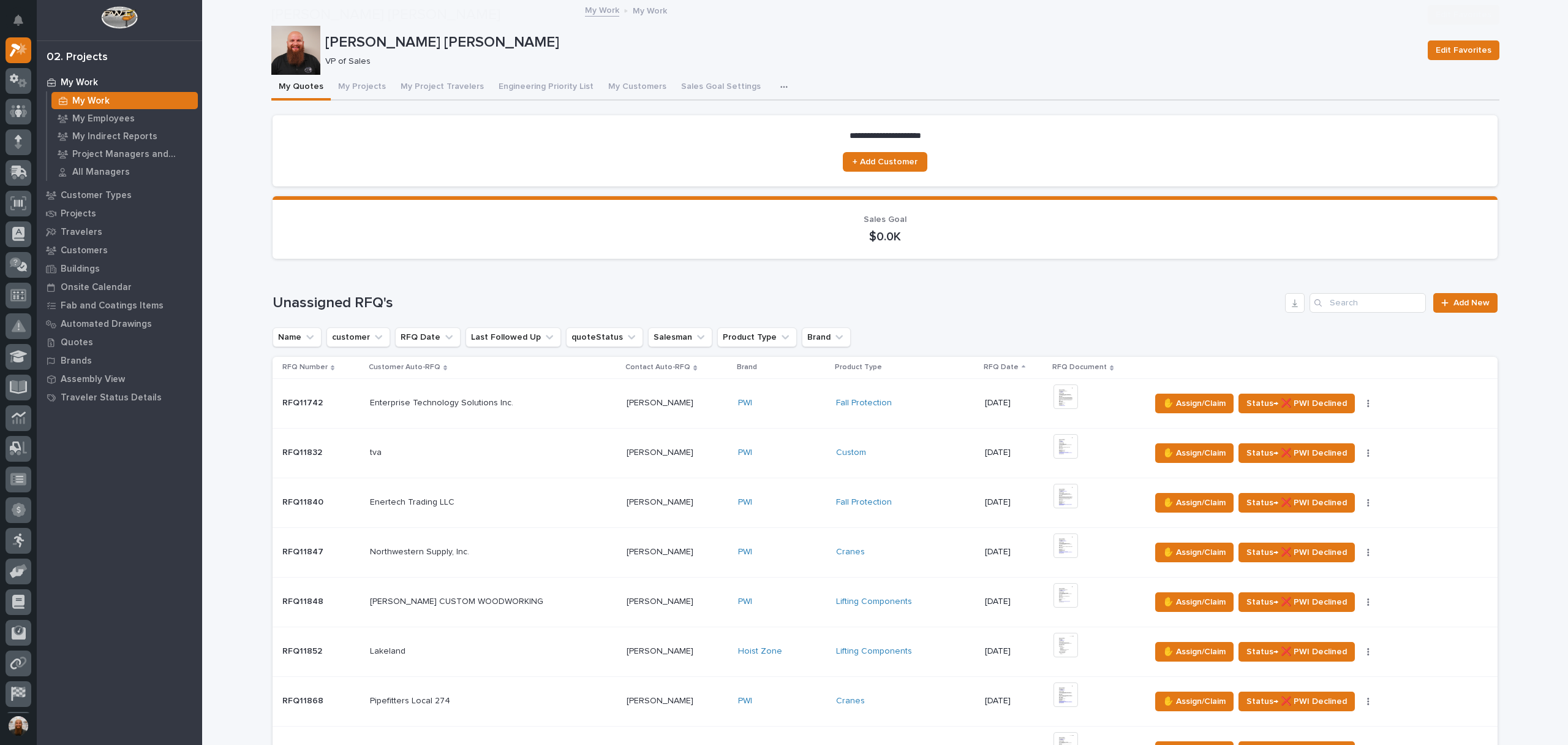
scroll to position [191, 0]
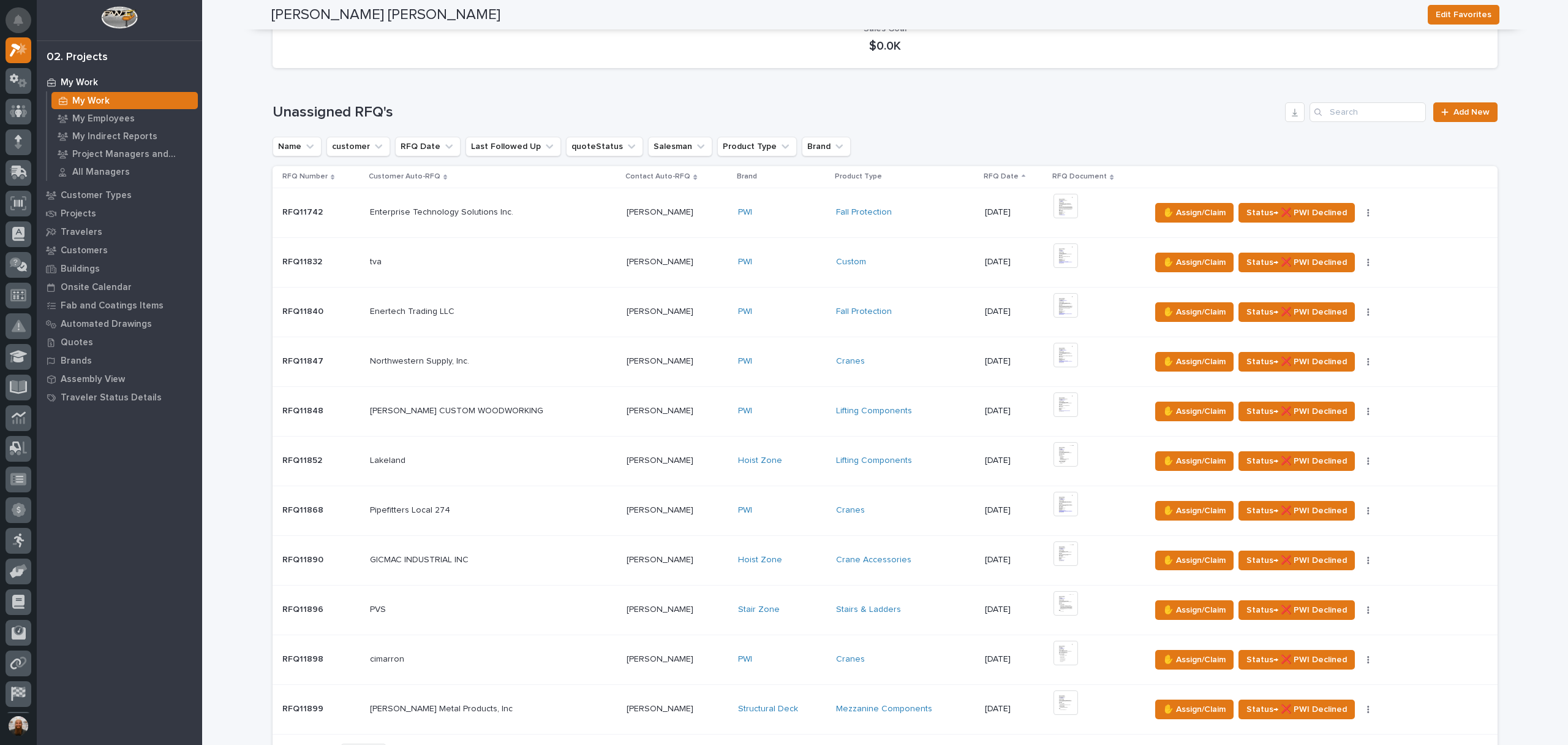
click at [26, 13] on button "Notifications" at bounding box center [18, 20] width 26 height 26
